Goal: Task Accomplishment & Management: Complete application form

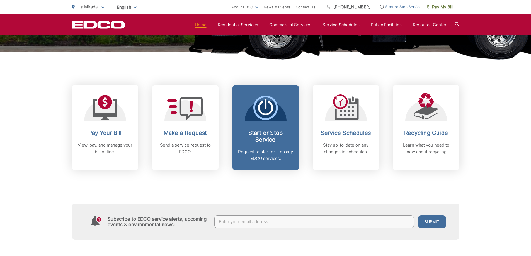
scroll to position [223, 0]
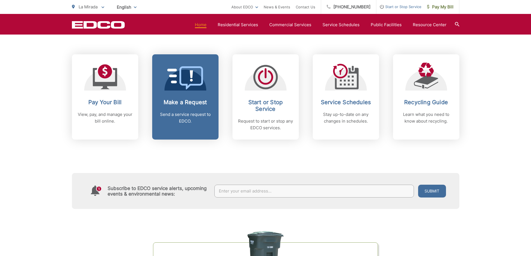
click at [194, 125] on link "Make a Request Send a service request to EDCO." at bounding box center [185, 96] width 66 height 85
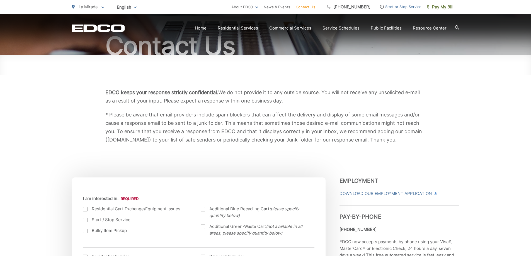
scroll to position [112, 0]
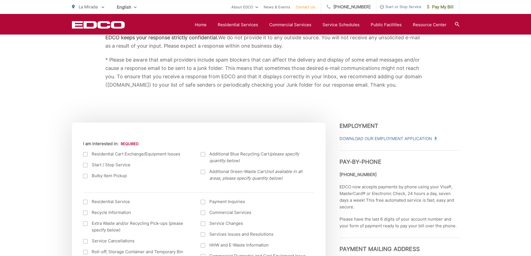
click at [85, 176] on div at bounding box center [85, 176] width 4 height 4
click at [0, 0] on input "Bulky Item Pickup" at bounding box center [0, 0] width 0 height 0
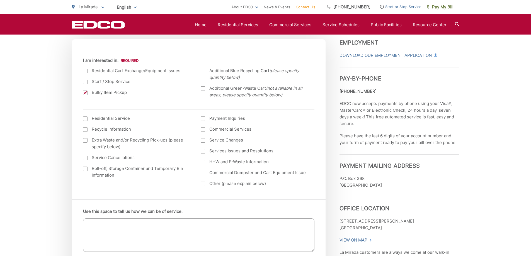
scroll to position [195, 0]
click at [114, 224] on textarea "Use this space to tell us how we can be of service." at bounding box center [198, 234] width 231 height 33
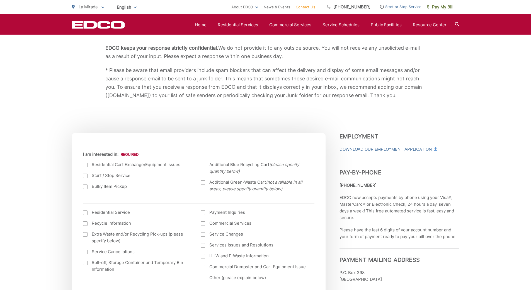
scroll to position [28, 0]
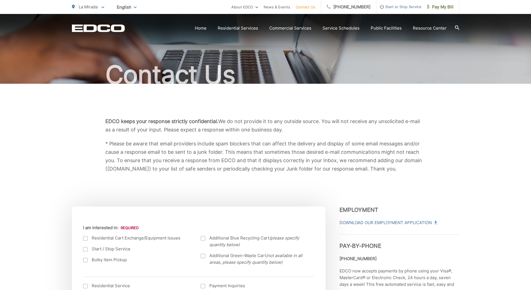
click at [264, 8] on span "Start or Stop Service" at bounding box center [399, 6] width 45 height 7
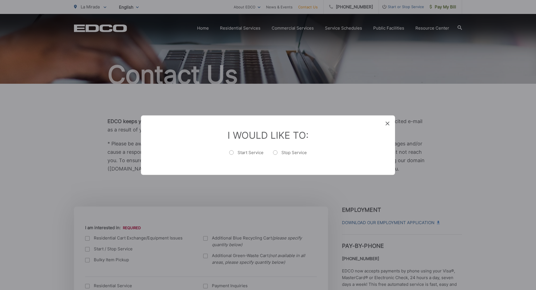
drag, startPoint x: 388, startPoint y: 121, endPoint x: 388, endPoint y: 118, distance: 2.8
click at [264, 121] on span at bounding box center [387, 124] width 4 height 6
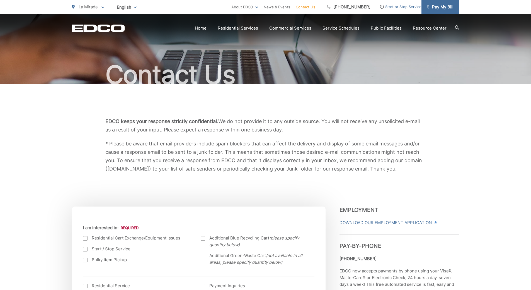
click at [264, 7] on span "Pay My Bill" at bounding box center [440, 7] width 26 height 7
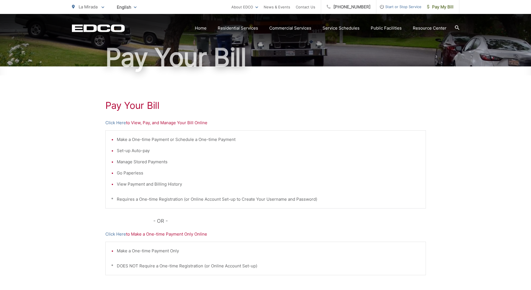
scroll to position [107, 0]
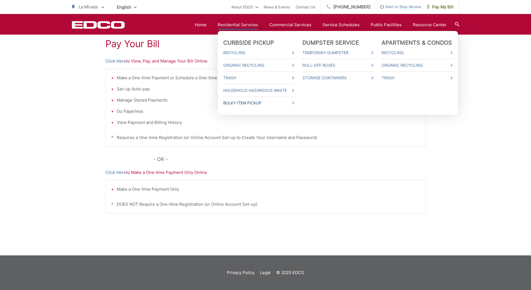
click at [245, 101] on link "Bulky Item Pickup" at bounding box center [258, 103] width 71 height 7
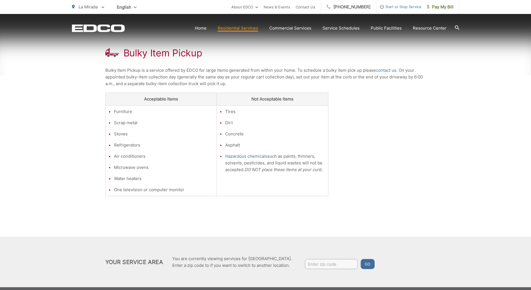
scroll to position [112, 0]
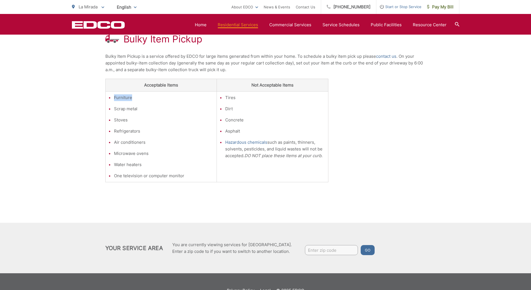
drag, startPoint x: 113, startPoint y: 98, endPoint x: 159, endPoint y: 99, distance: 46.1
click at [158, 99] on li "Furniture" at bounding box center [164, 97] width 100 height 7
click at [162, 99] on li "Furniture" at bounding box center [164, 97] width 100 height 7
click at [391, 57] on link "contact us" at bounding box center [386, 56] width 20 height 7
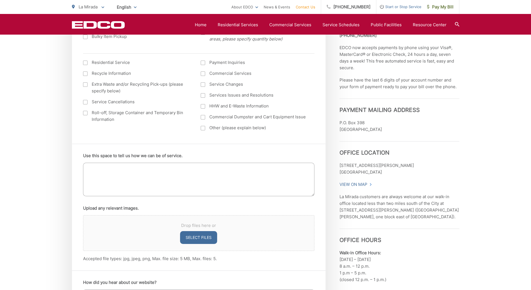
scroll to position [390, 0]
